Goal: Information Seeking & Learning: Check status

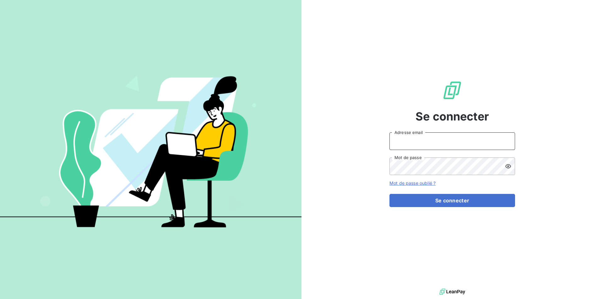
click at [438, 145] on input "Adresse email" at bounding box center [452, 141] width 126 height 18
type input "[EMAIL_ADDRESS][DOMAIN_NAME]"
click at [389, 194] on button "Se connecter" at bounding box center [452, 200] width 126 height 13
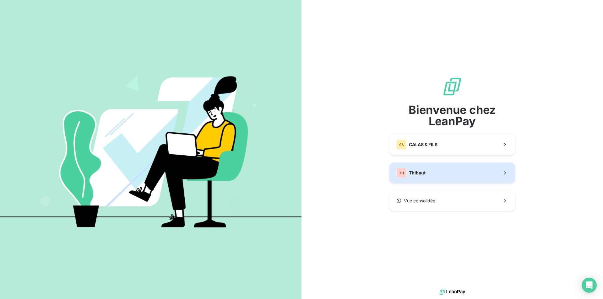
click at [432, 170] on button "TH Thibaut" at bounding box center [452, 173] width 126 height 21
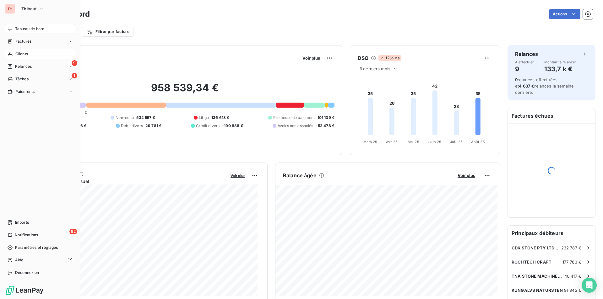
click at [21, 53] on span "Clients" at bounding box center [21, 54] width 13 height 6
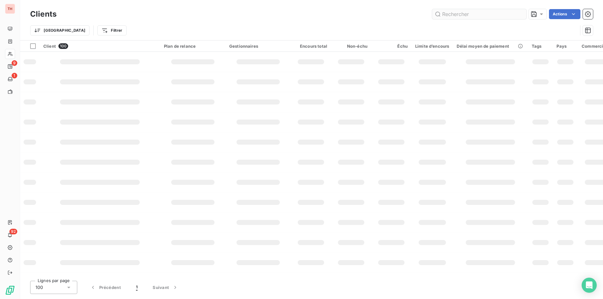
click at [470, 12] on input "text" at bounding box center [479, 14] width 94 height 10
type input "mol12"
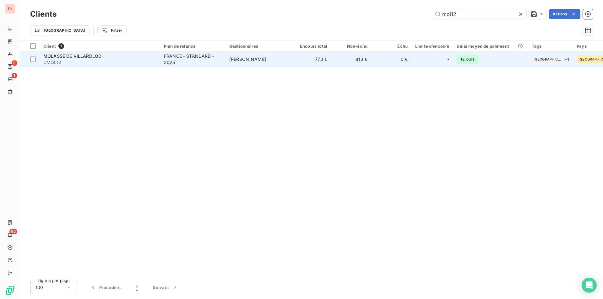
click at [303, 62] on td "773 €" at bounding box center [311, 59] width 40 height 15
